Goal: Task Accomplishment & Management: Manage account settings

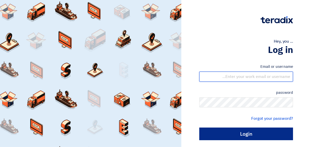
type input "[EMAIL_ADDRESS][DOMAIN_NAME]"
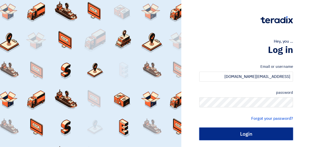
click at [245, 135] on input "Login" at bounding box center [246, 134] width 94 height 13
type input "Sign in"
